Goal: Task Accomplishment & Management: Manage account settings

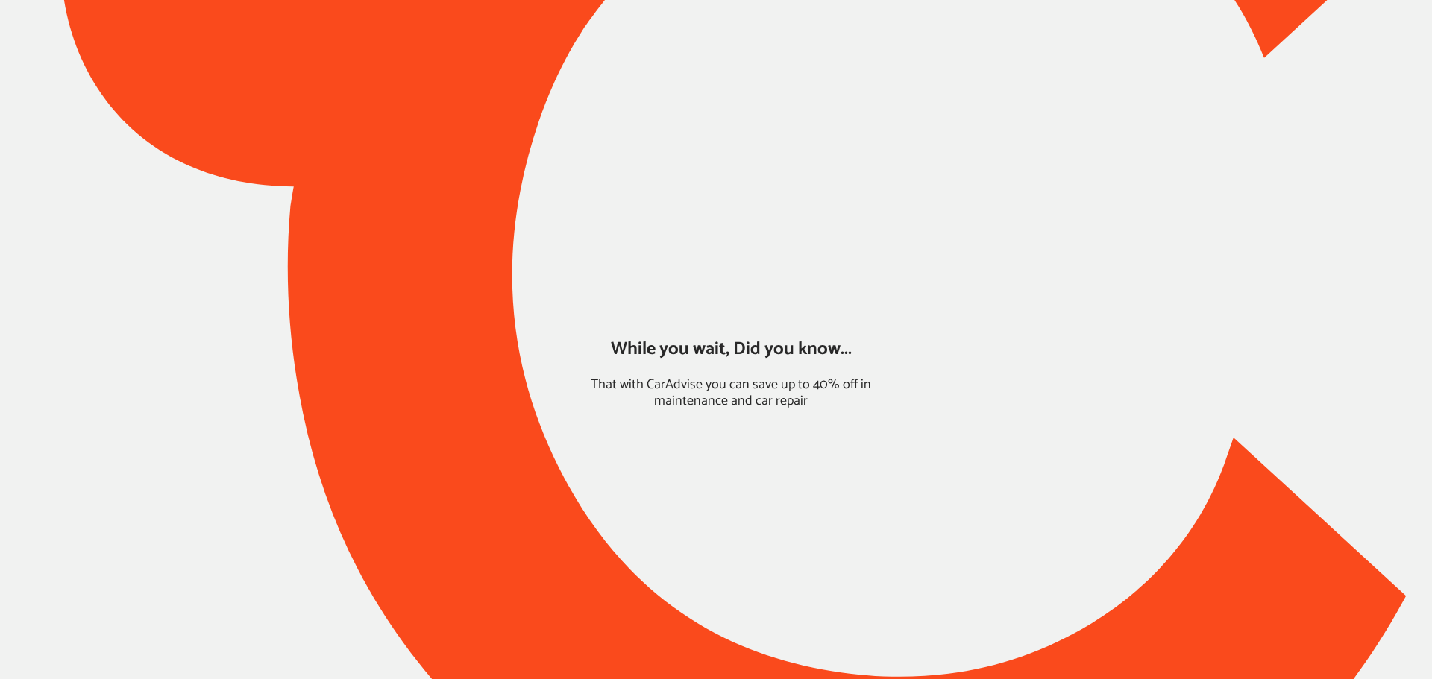
type input "*****"
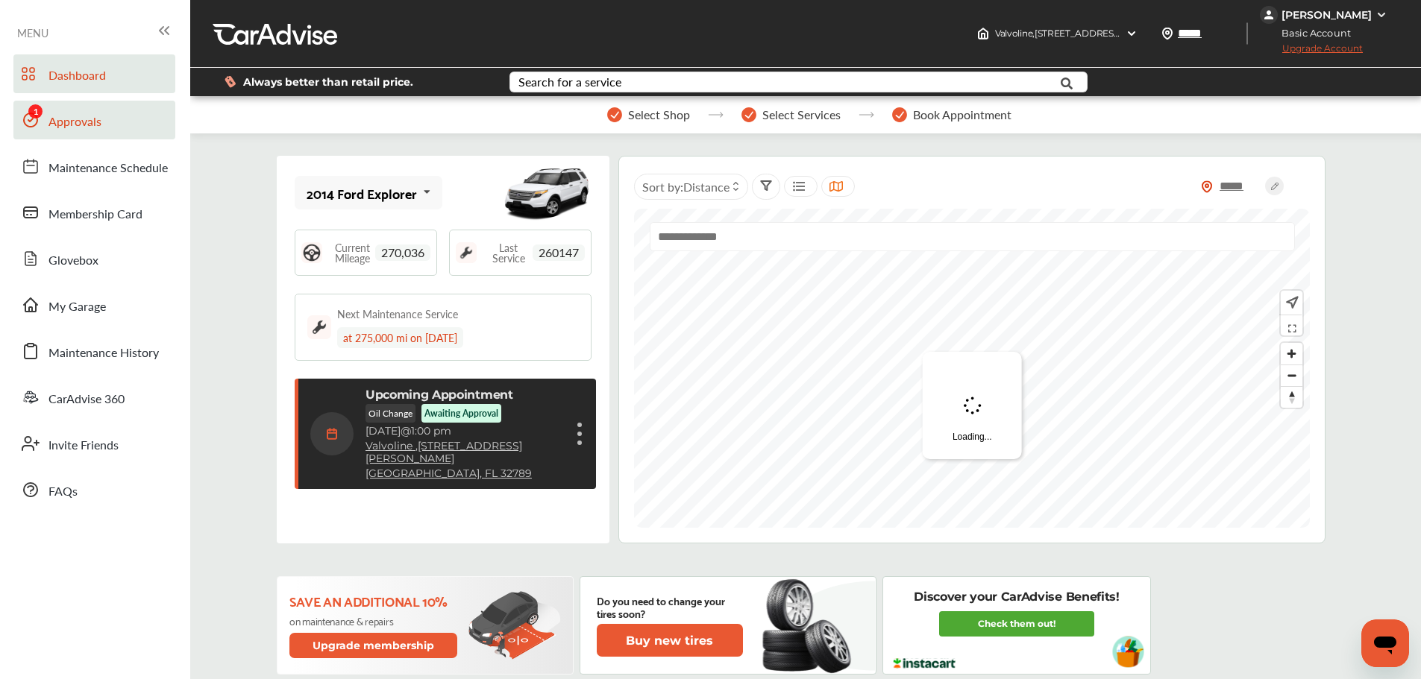
click at [102, 131] on link "Approvals" at bounding box center [94, 120] width 162 height 39
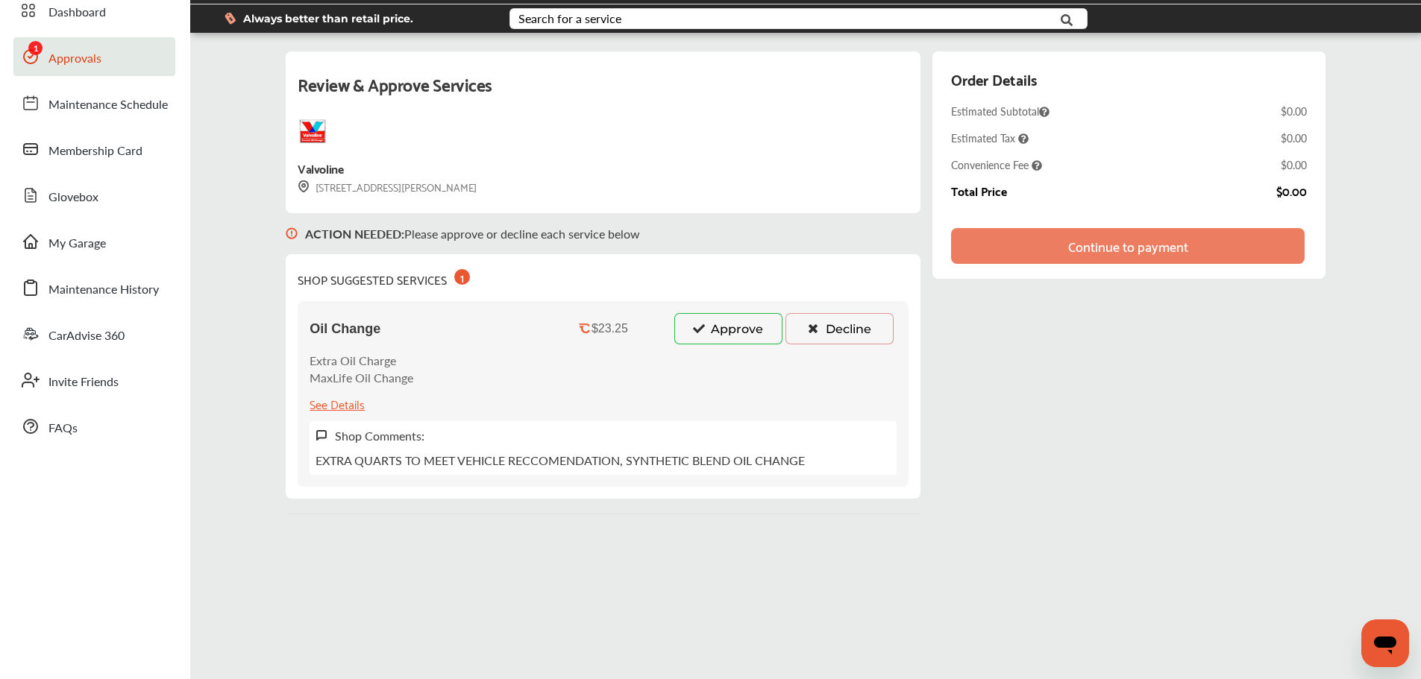
scroll to position [57, 0]
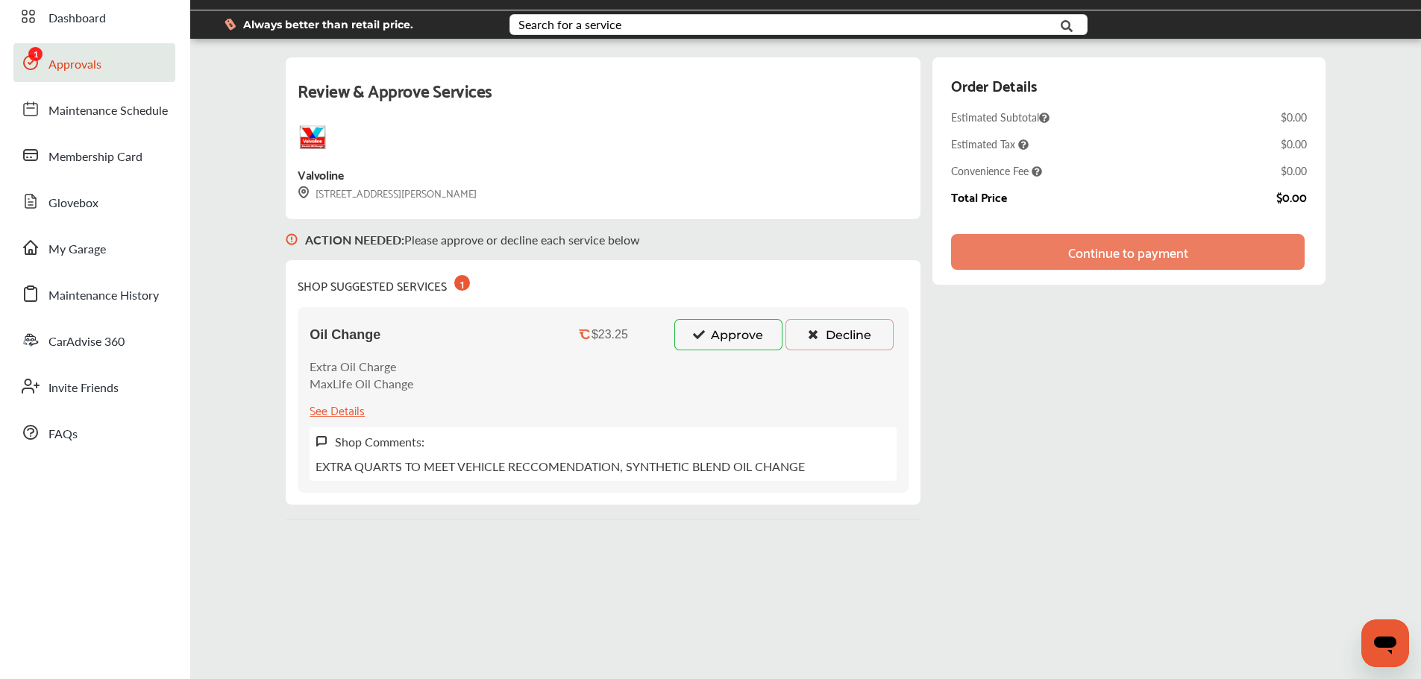
click at [741, 336] on button "Approve" at bounding box center [728, 334] width 108 height 31
